Goal: Information Seeking & Learning: Learn about a topic

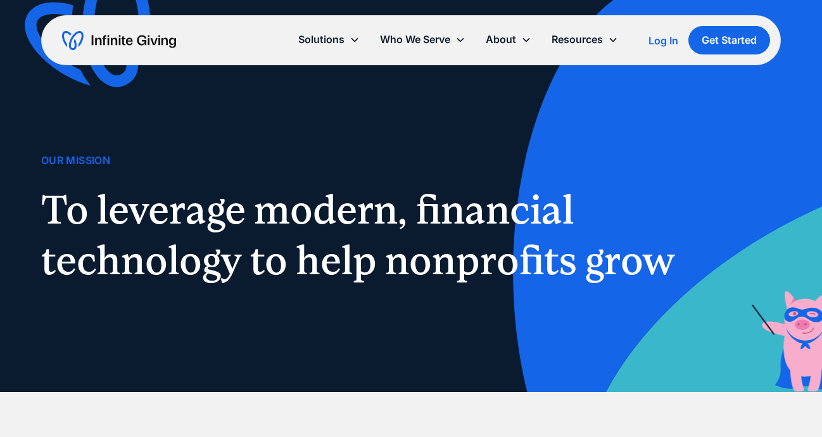
click at [513, 38] on div "About" at bounding box center [501, 39] width 30 height 17
click at [511, 39] on div "About" at bounding box center [501, 39] width 30 height 17
click at [525, 39] on icon at bounding box center [526, 40] width 10 height 10
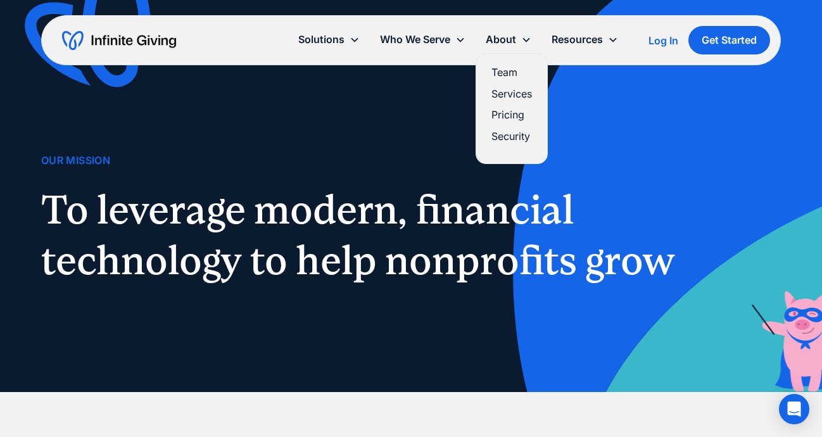
click at [509, 75] on link "Team" at bounding box center [511, 72] width 41 height 17
click at [502, 72] on link "Team" at bounding box center [511, 72] width 41 height 17
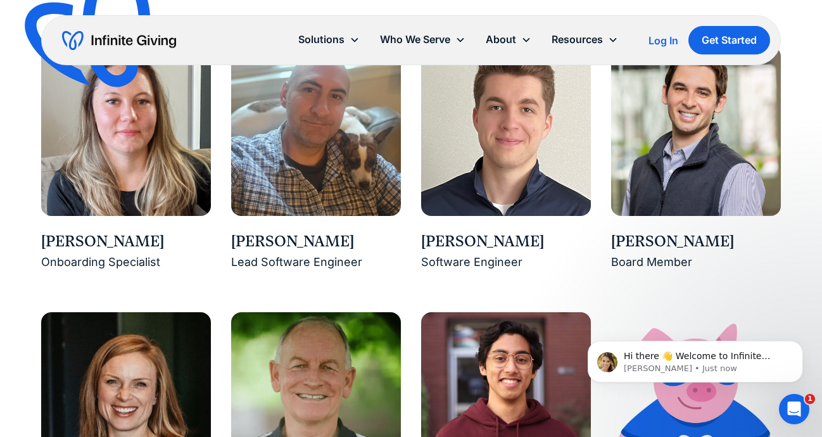
scroll to position [1675, 0]
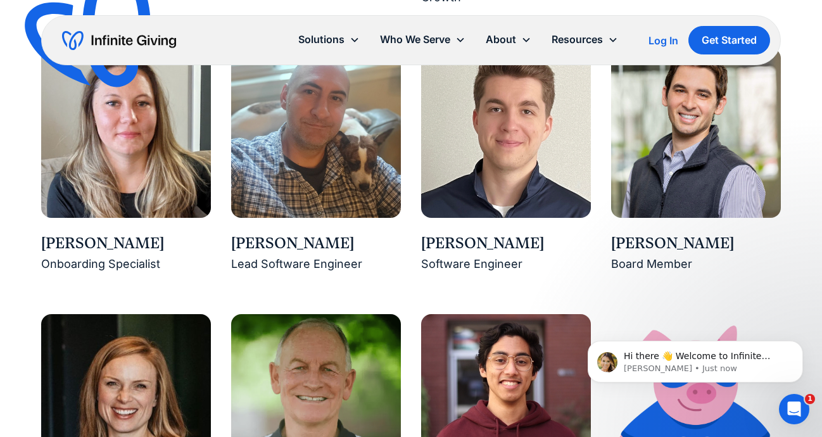
click at [86, 242] on div "[PERSON_NAME]" at bounding box center [126, 244] width 170 height 22
click at [94, 158] on img at bounding box center [126, 133] width 170 height 170
click at [120, 253] on div "[PERSON_NAME]" at bounding box center [126, 244] width 170 height 22
click at [712, 365] on p "[PERSON_NAME] • Just now" at bounding box center [705, 368] width 163 height 11
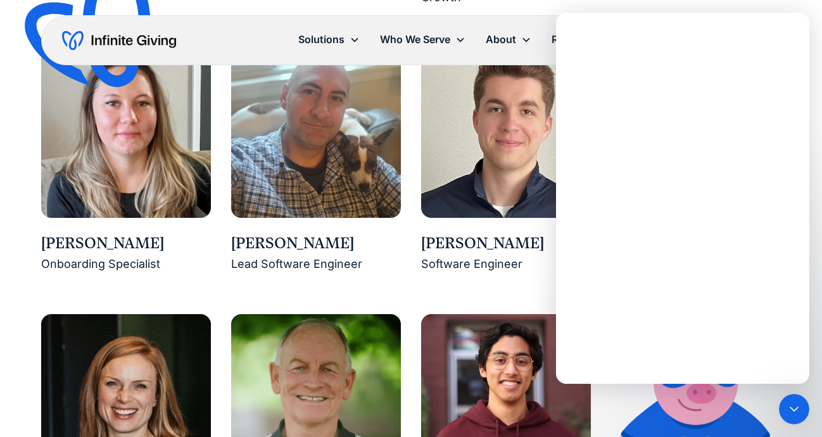
scroll to position [0, 0]
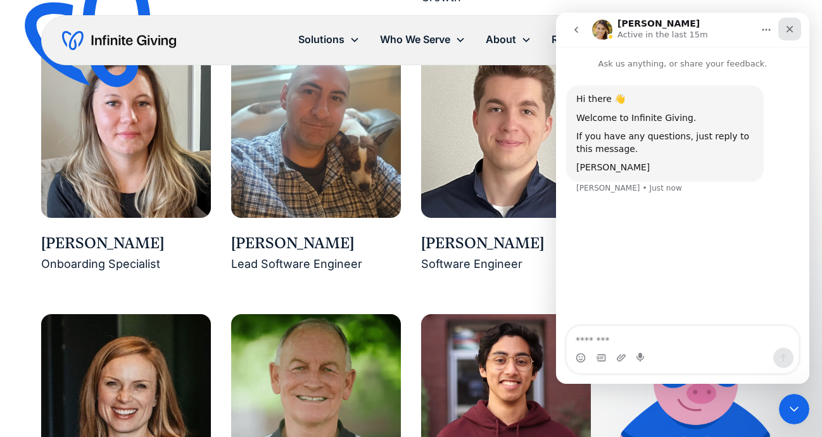
click at [790, 27] on icon "Close" at bounding box center [790, 29] width 10 height 10
